Goal: Task Accomplishment & Management: Complete application form

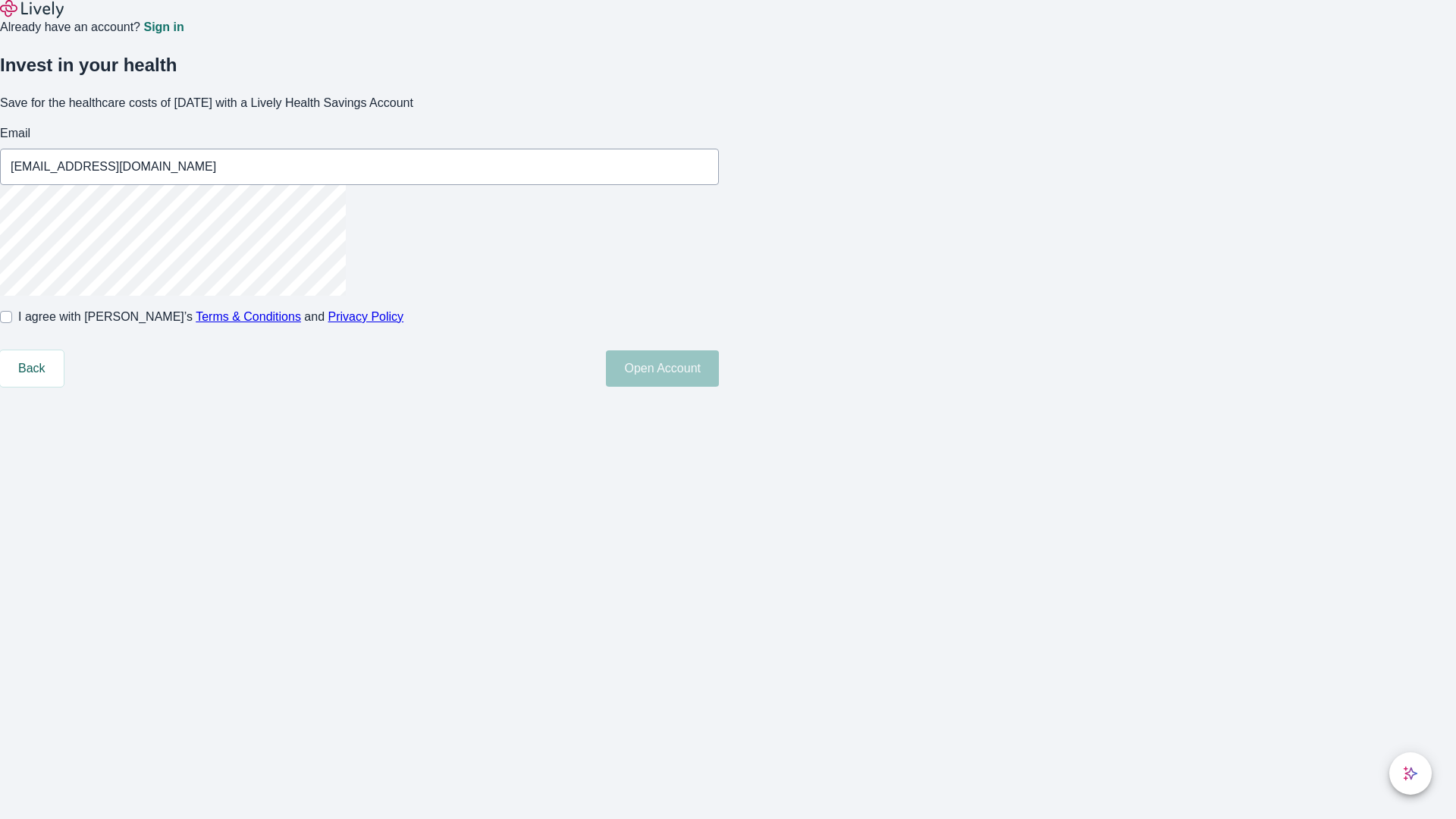
click at [12, 323] on input "I agree with Lively’s Terms & Conditions and Privacy Policy" at bounding box center [6, 316] width 12 height 12
checkbox input "true"
click at [719, 387] on button "Open Account" at bounding box center [663, 368] width 113 height 37
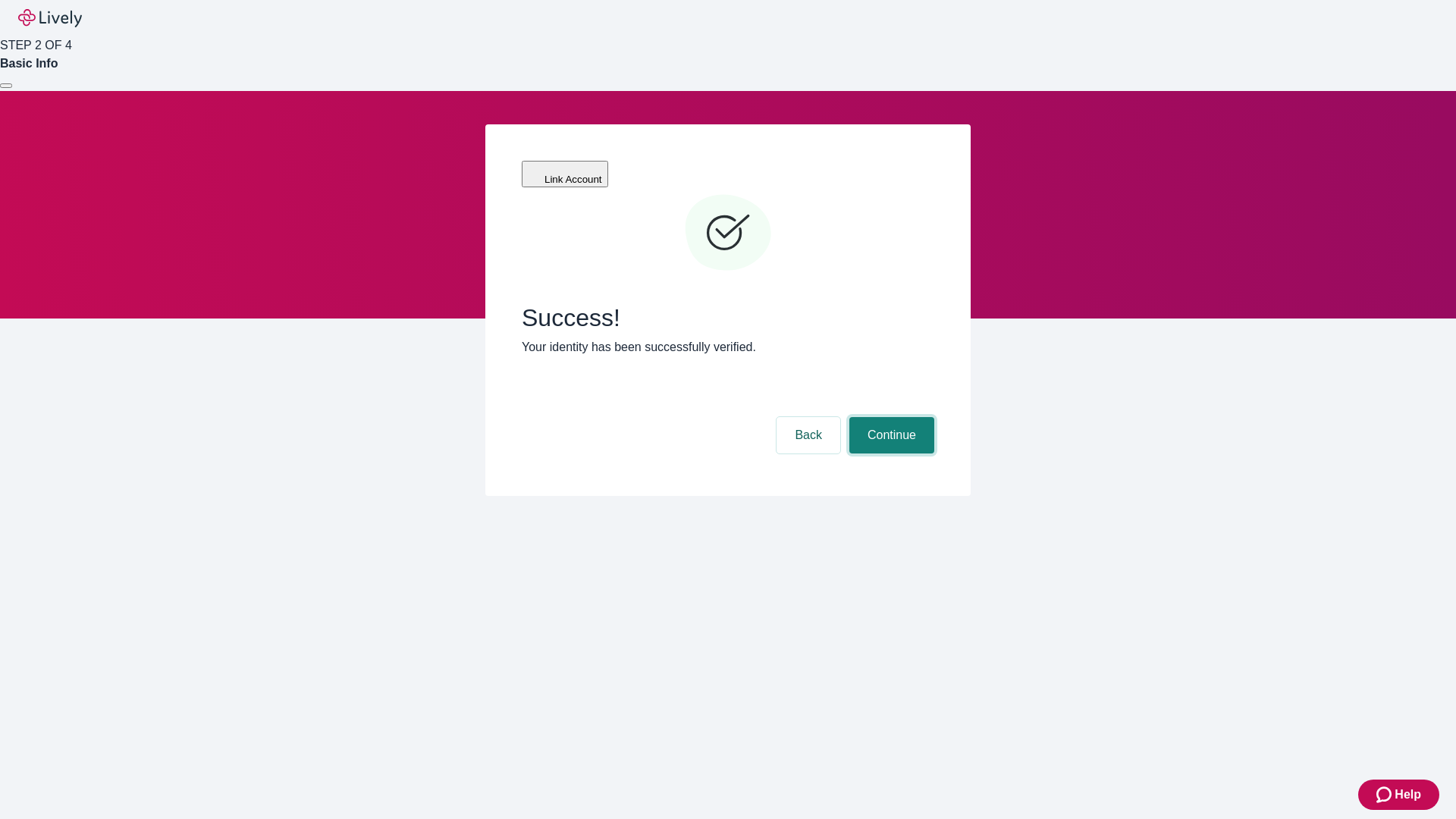
click at [890, 417] on button "Continue" at bounding box center [891, 435] width 85 height 37
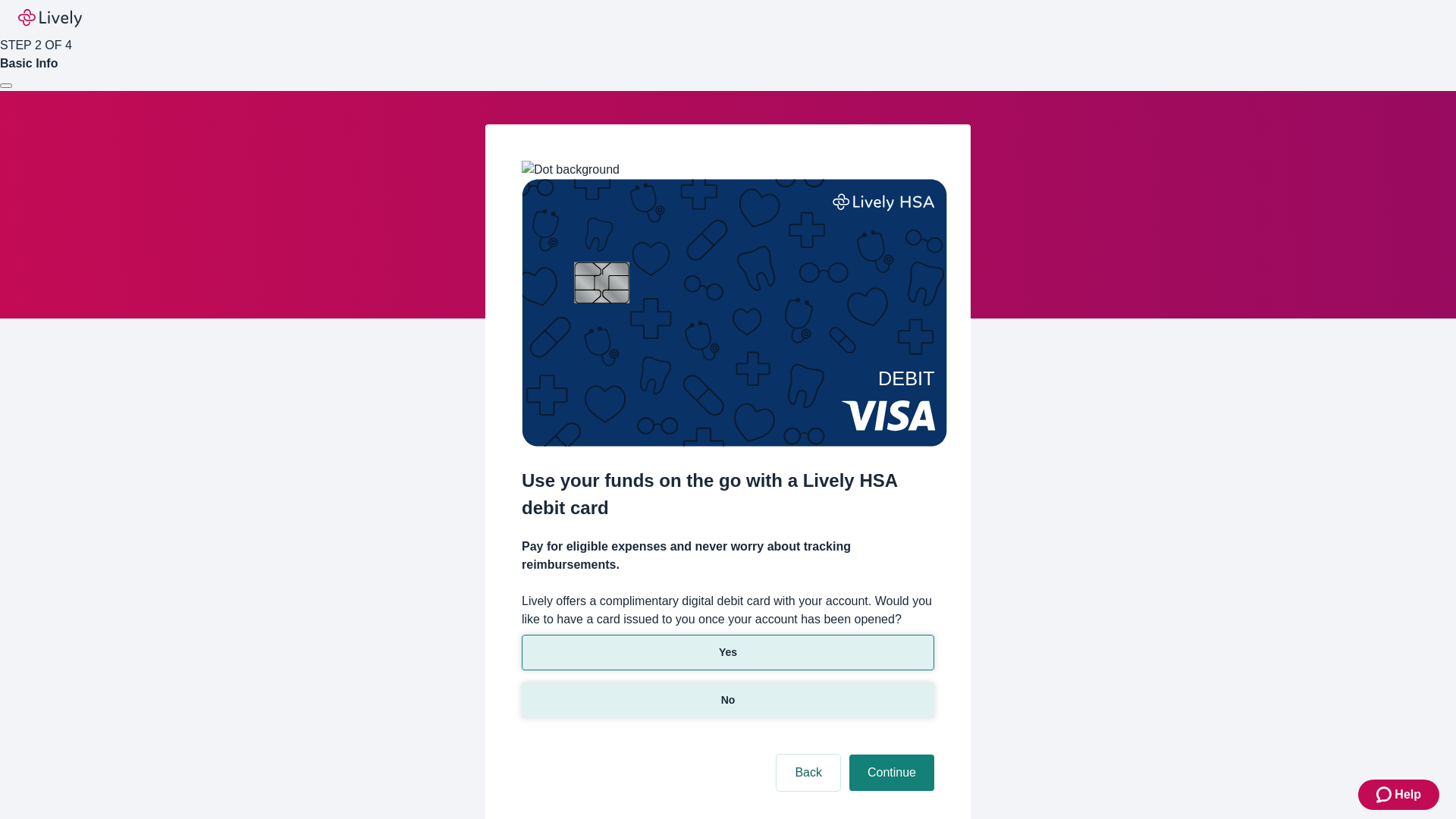
click at [728, 693] on p "No" at bounding box center [728, 701] width 14 height 16
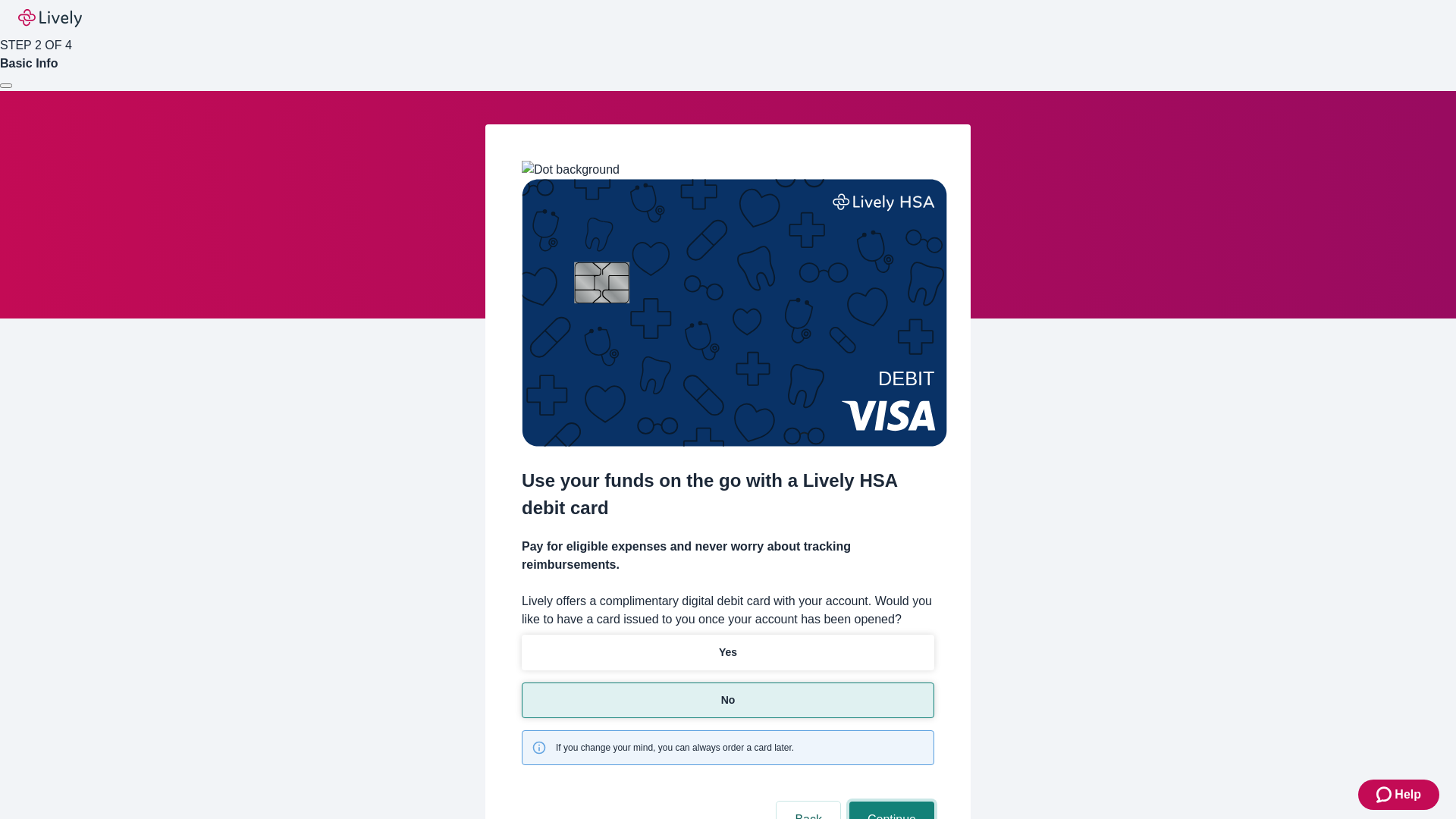
click at [890, 801] on button "Continue" at bounding box center [891, 819] width 85 height 37
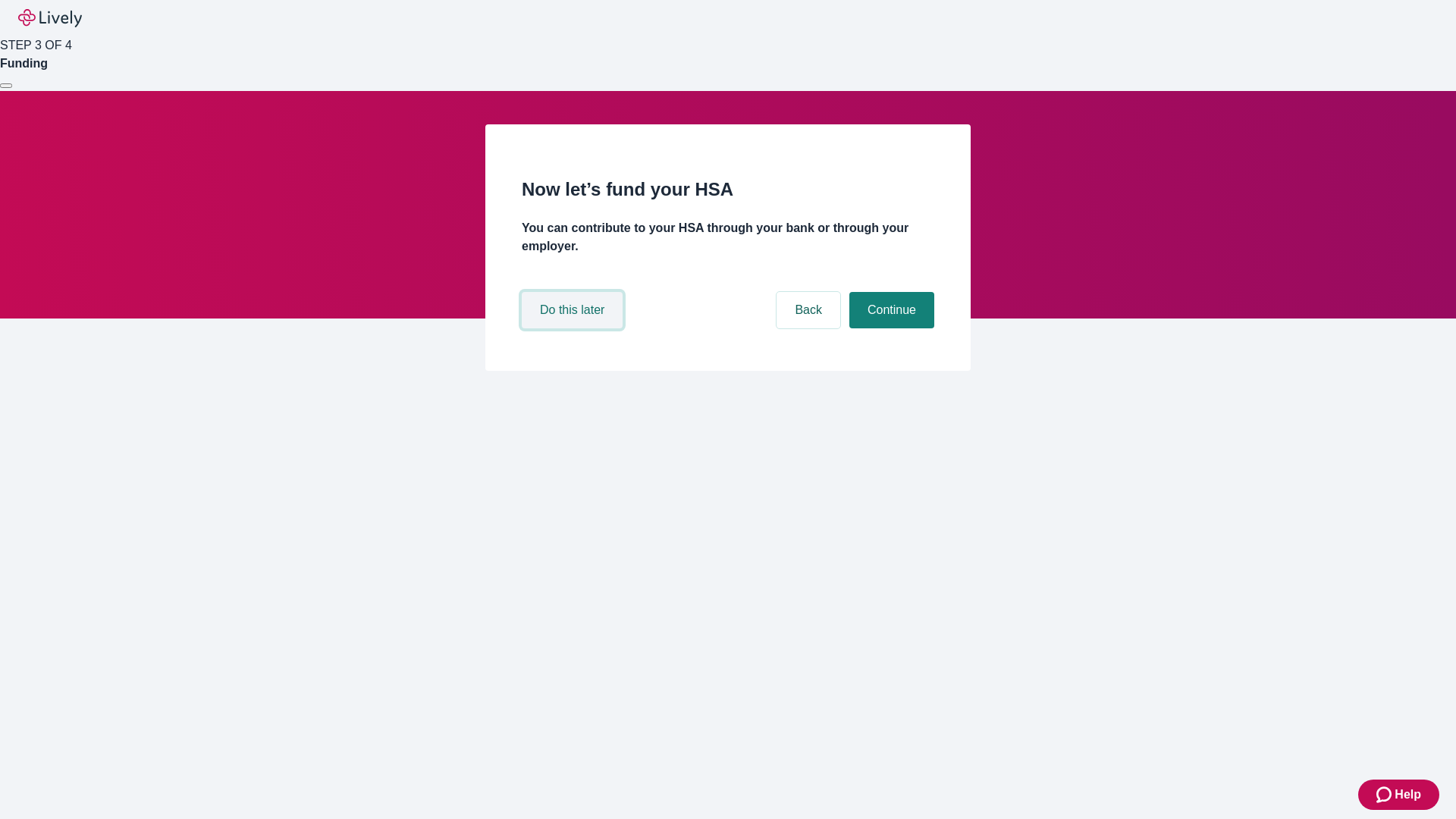
click at [574, 328] on button "Do this later" at bounding box center [571, 309] width 101 height 37
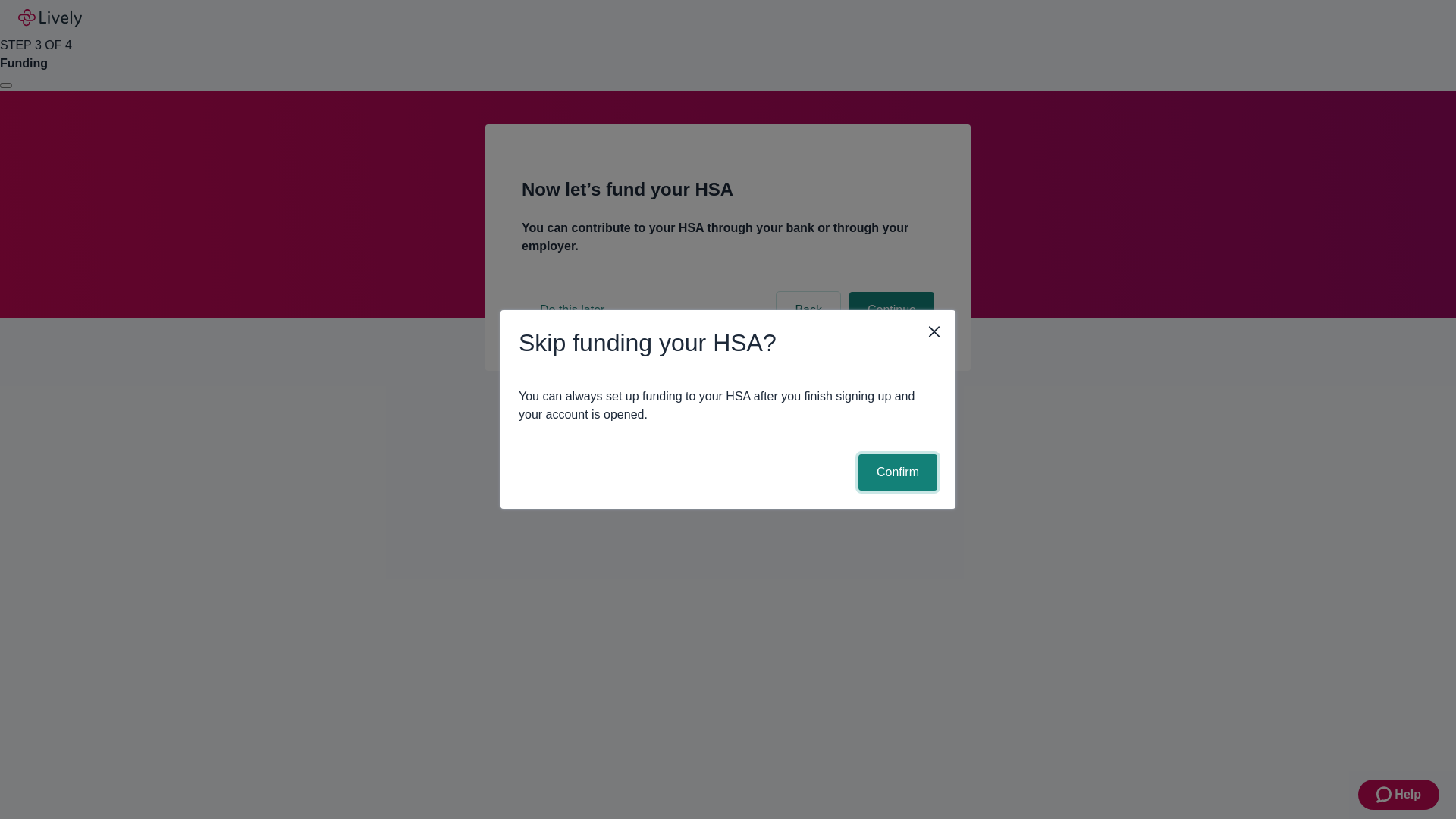
click at [896, 473] on button "Confirm" at bounding box center [897, 472] width 79 height 37
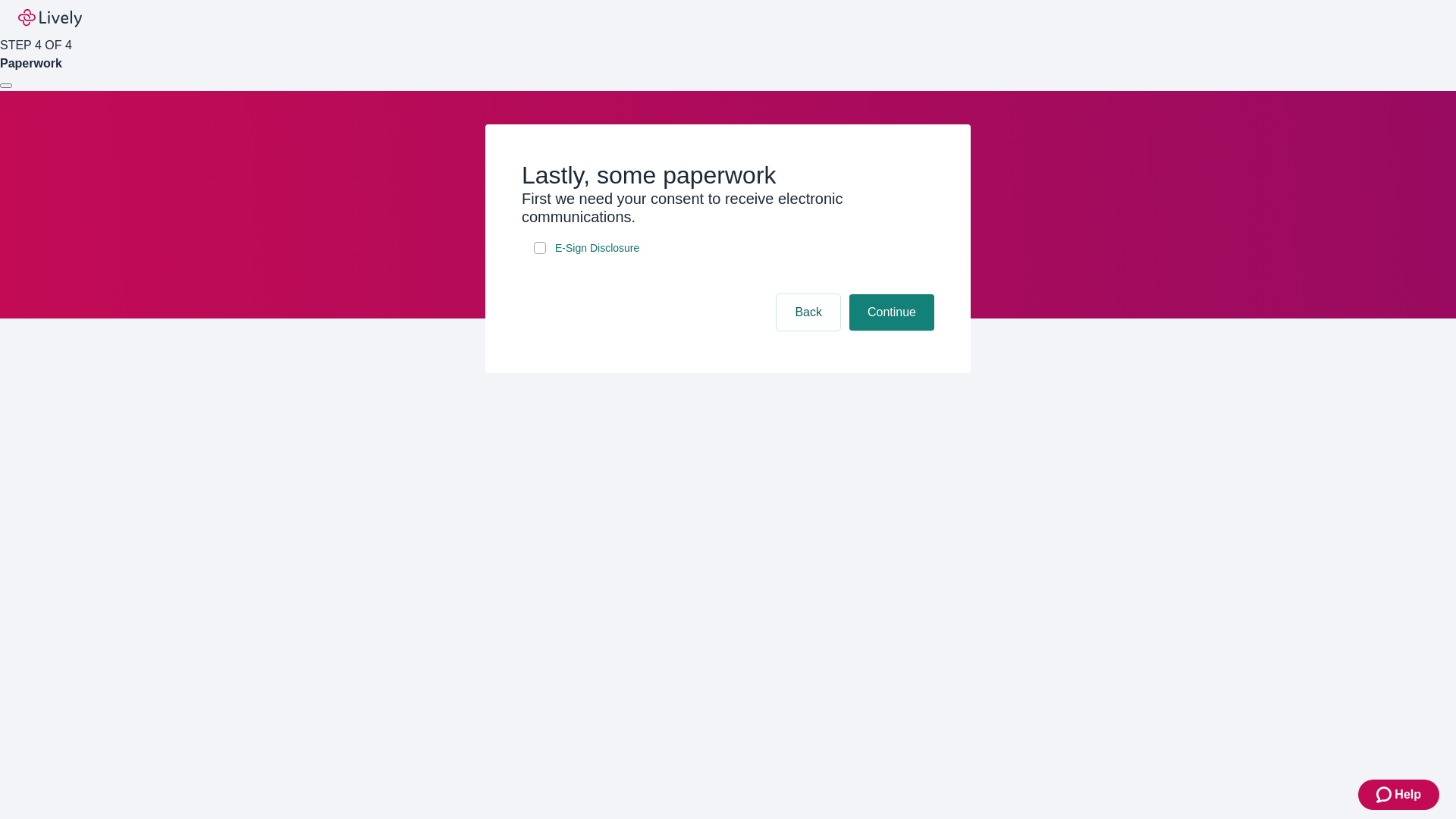
click at [539, 254] on input "E-Sign Disclosure" at bounding box center [539, 248] width 12 height 12
checkbox input "true"
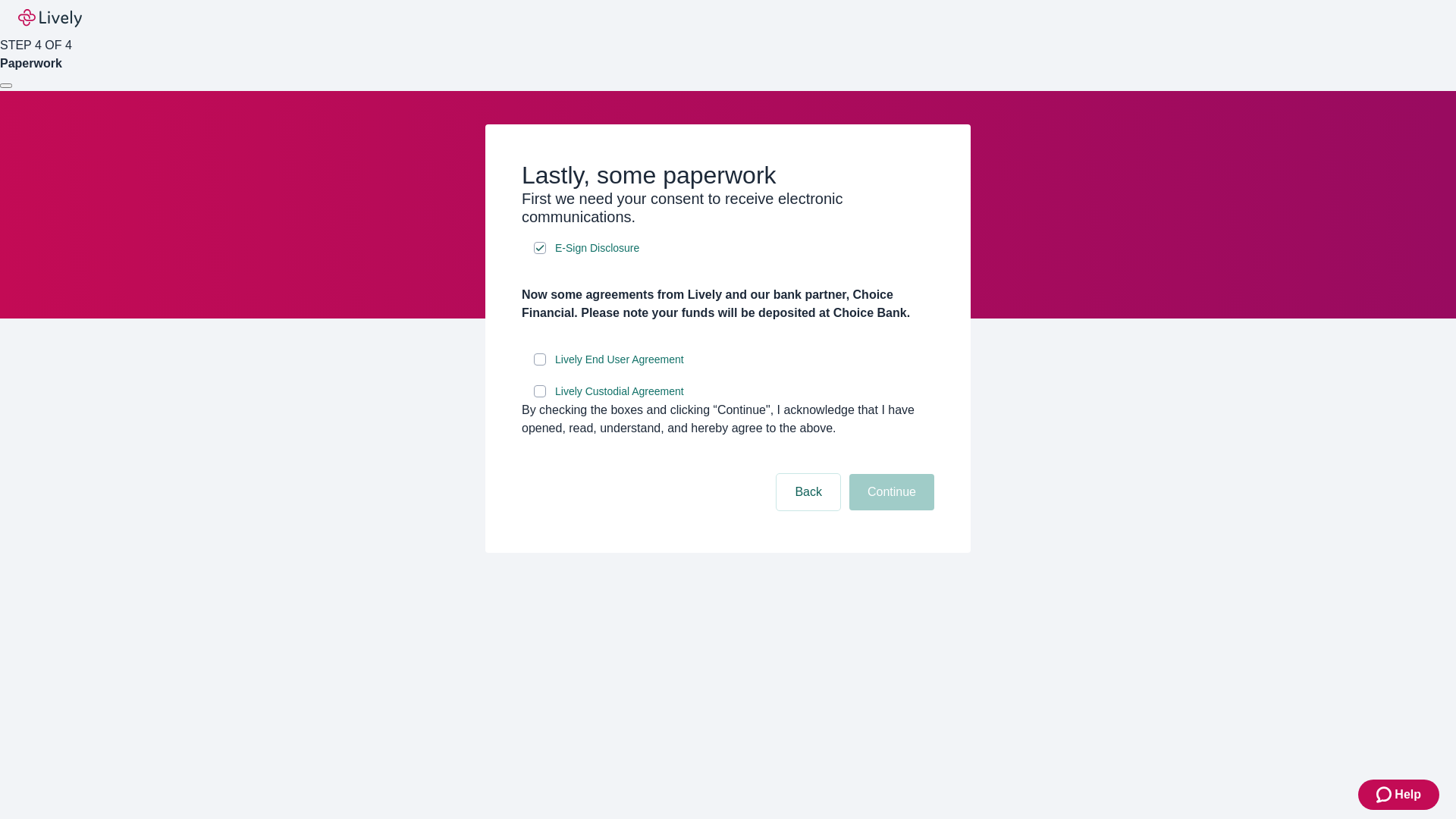
click at [539, 365] on input "Lively End User Agreement" at bounding box center [539, 359] width 12 height 12
checkbox input "true"
click at [539, 397] on input "Lively Custodial Agreement" at bounding box center [539, 391] width 12 height 12
checkbox input "true"
click at [890, 511] on button "Continue" at bounding box center [891, 492] width 85 height 37
